Goal: Transaction & Acquisition: Purchase product/service

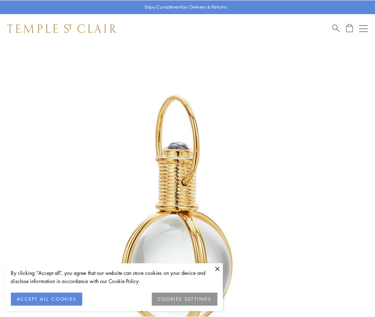
scroll to position [186, 0]
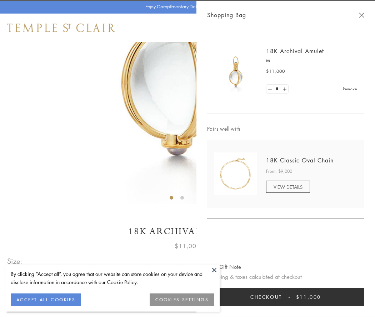
click at [285, 297] on button "Checkout $11,000" at bounding box center [285, 297] width 157 height 19
